Goal: Task Accomplishment & Management: Manage account settings

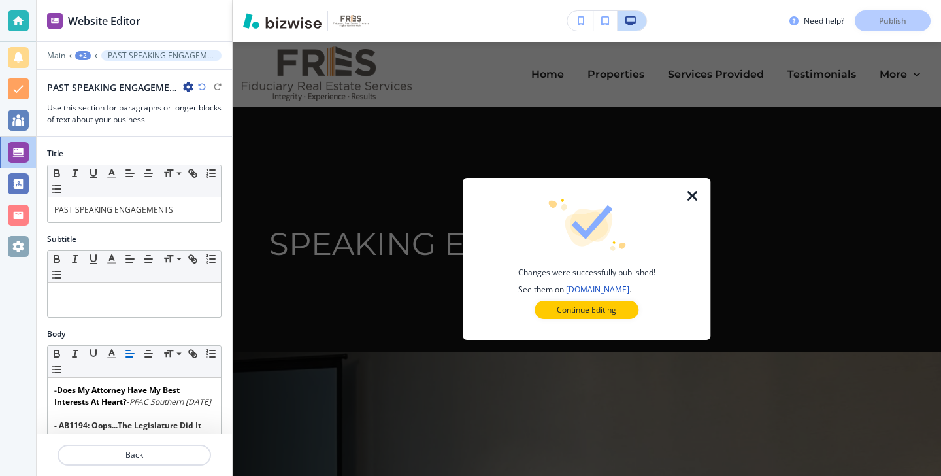
scroll to position [989, 0]
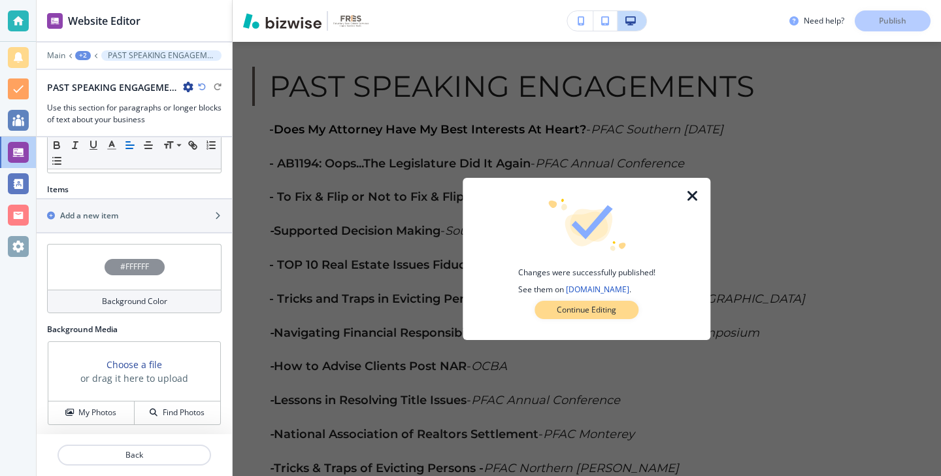
click at [631, 312] on button "Continue Editing" at bounding box center [586, 310] width 104 height 18
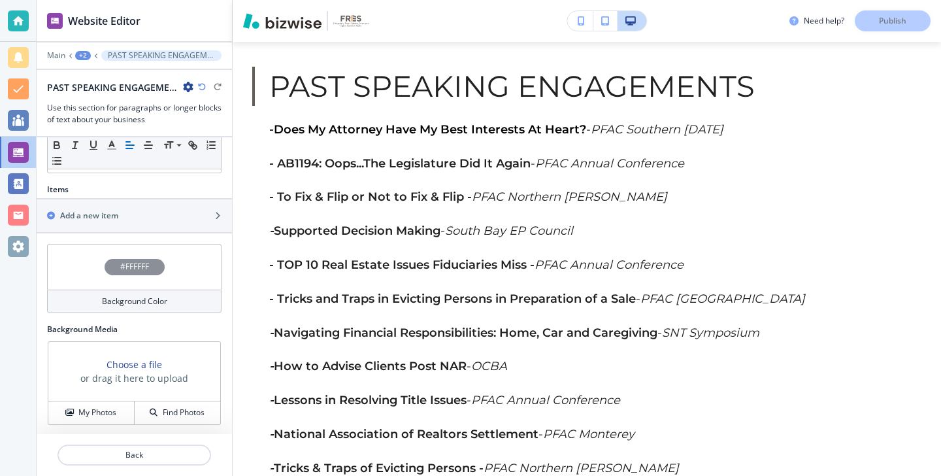
click at [13, 32] on div at bounding box center [18, 21] width 36 height 42
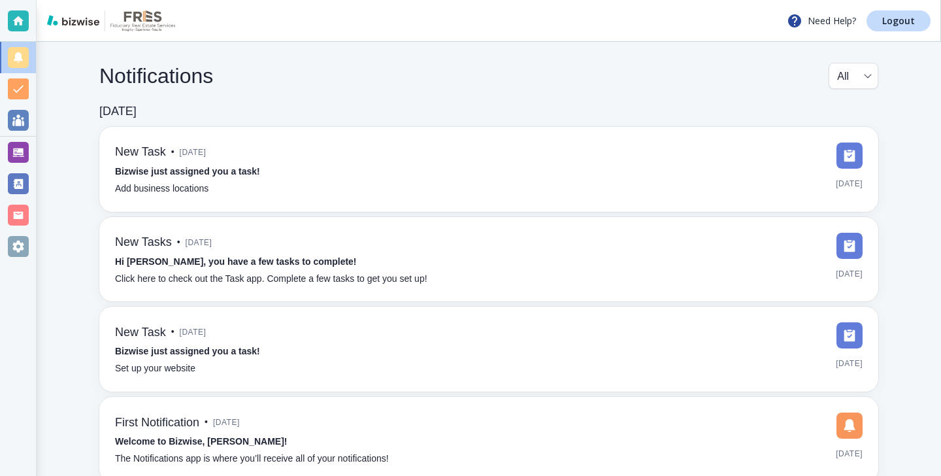
click at [904, 37] on div "Need Help? Logout" at bounding box center [489, 21] width 904 height 42
click at [905, 28] on link "Logout" at bounding box center [898, 20] width 64 height 21
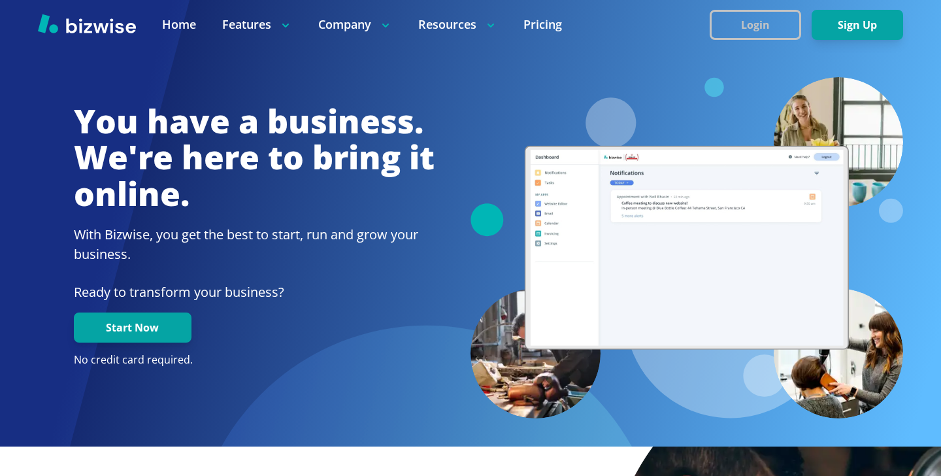
click at [746, 17] on button "Login" at bounding box center [755, 25] width 91 height 30
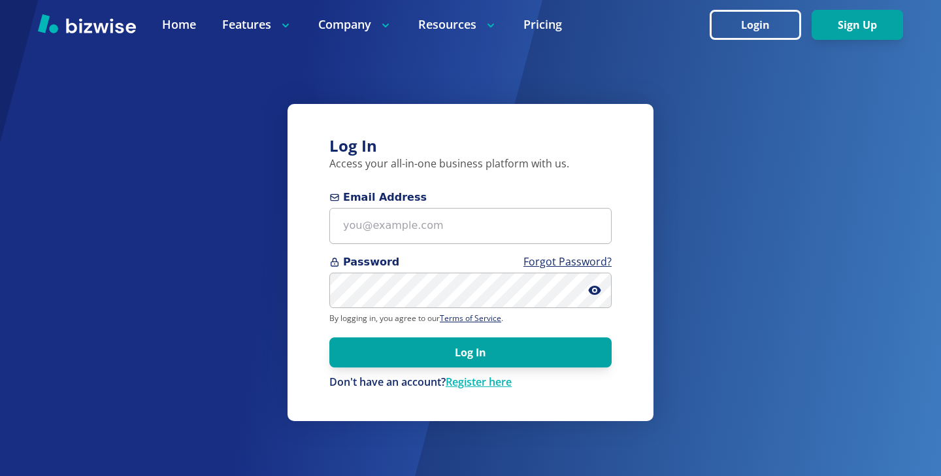
click at [480, 244] on form "Email Address Password Forgot Password? By logging in, you agree to our Terms o…" at bounding box center [470, 289] width 282 height 200
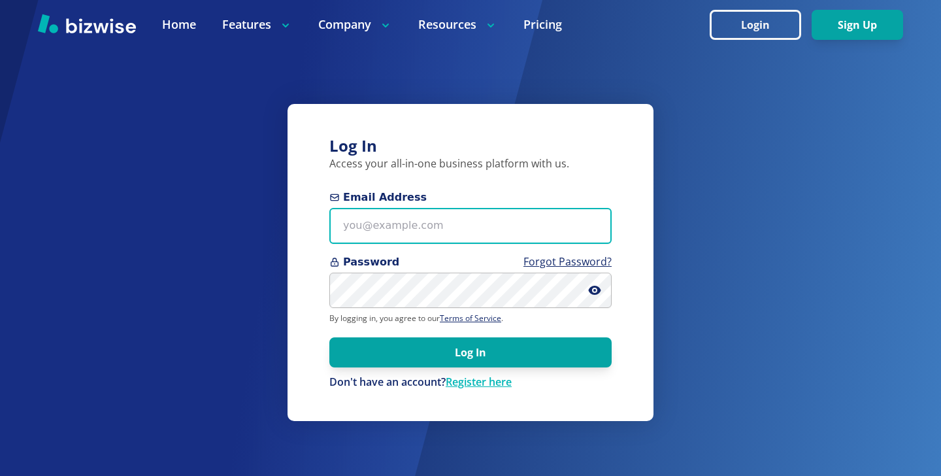
click at [481, 238] on input "Email Address" at bounding box center [470, 226] width 282 height 36
paste input "bill.dunnington@gmail.com"
type input "bill.dunnington@gmail.com"
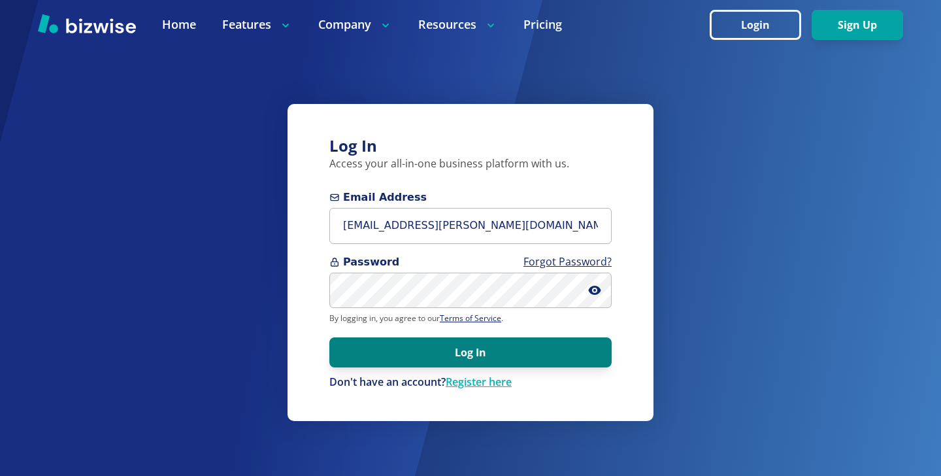
click at [365, 357] on button "Log In" at bounding box center [470, 352] width 282 height 30
